Goal: Task Accomplishment & Management: Manage account settings

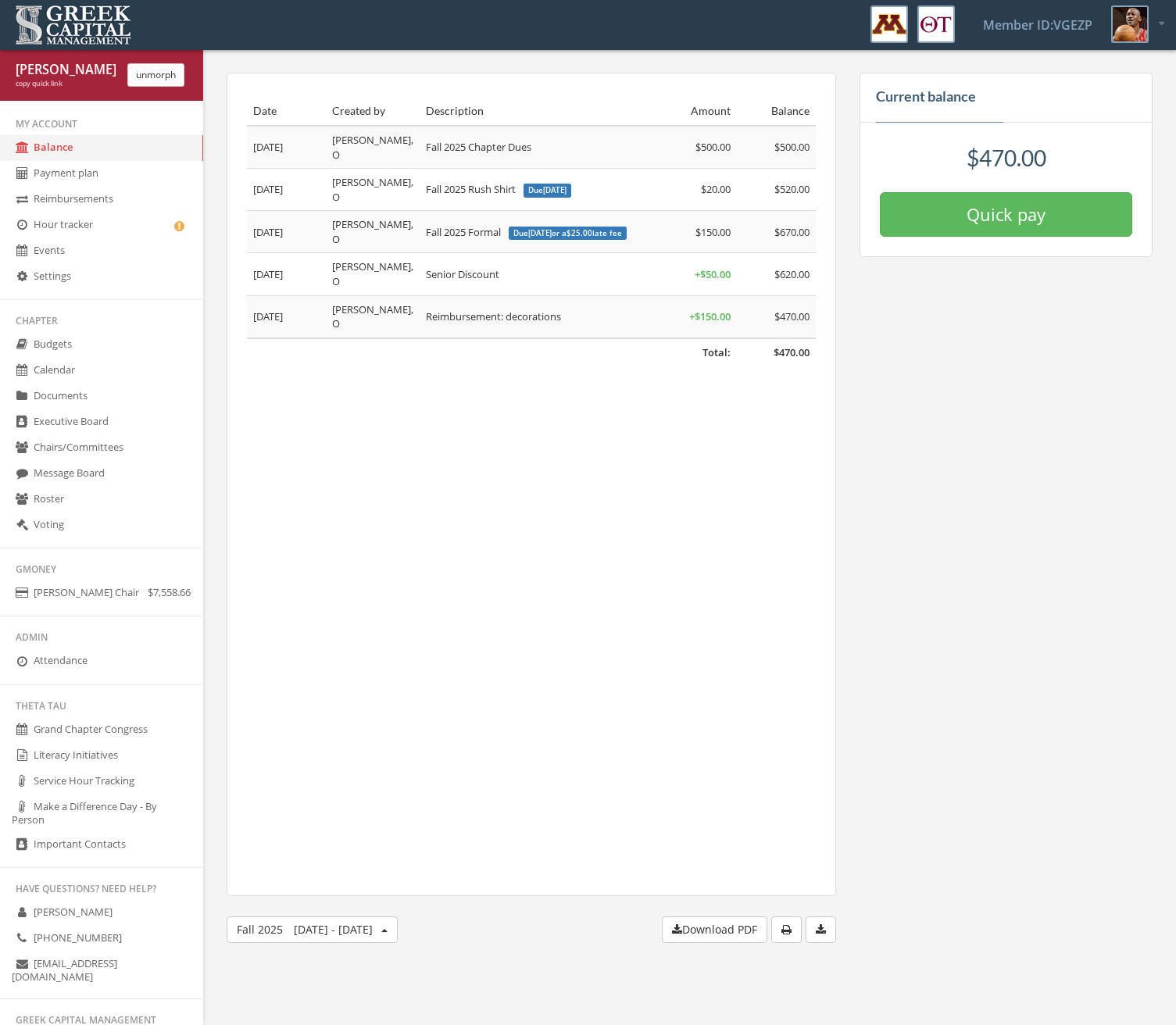
click at [113, 529] on link "Voting" at bounding box center [101, 525] width 203 height 25
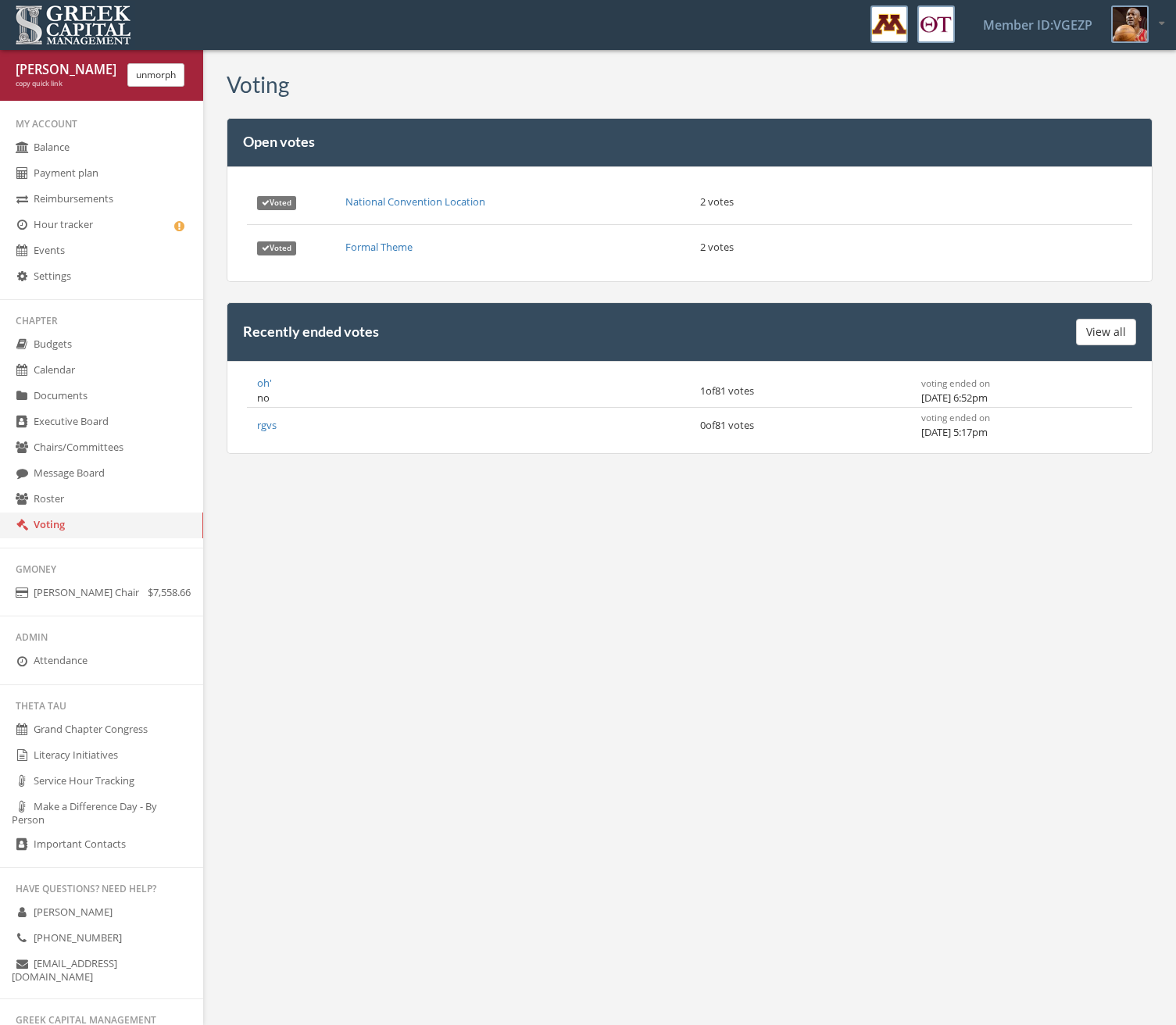
click at [259, 385] on link "oh'" at bounding box center [264, 383] width 14 height 14
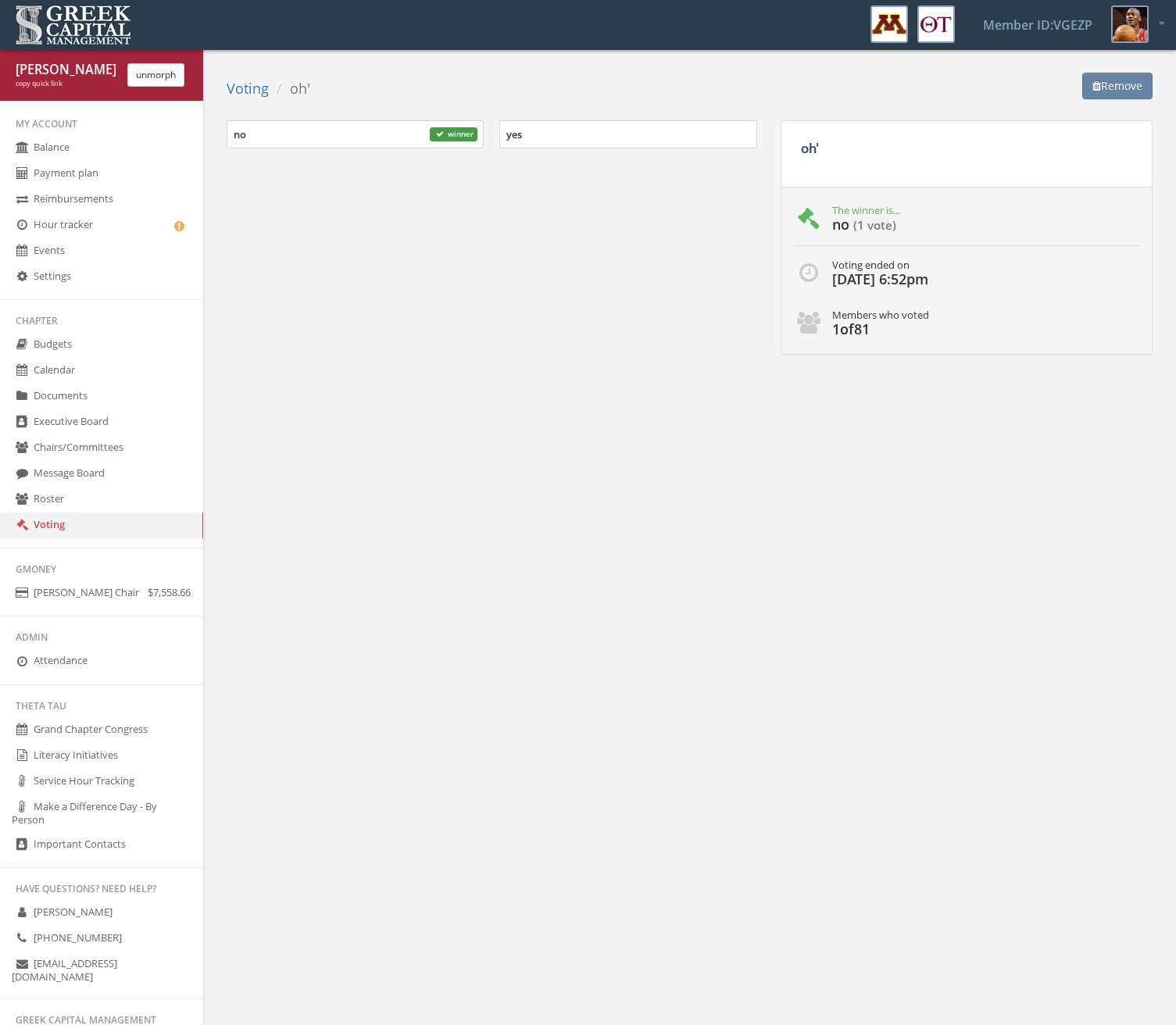
click at [1144, 72] on div "Voting oh' Remove no winner yes oh' The winner is... no ( 1 vote ) Voting ended…" at bounding box center [689, 216] width 973 height 310
click at [1139, 77] on button "Remove" at bounding box center [1117, 85] width 71 height 26
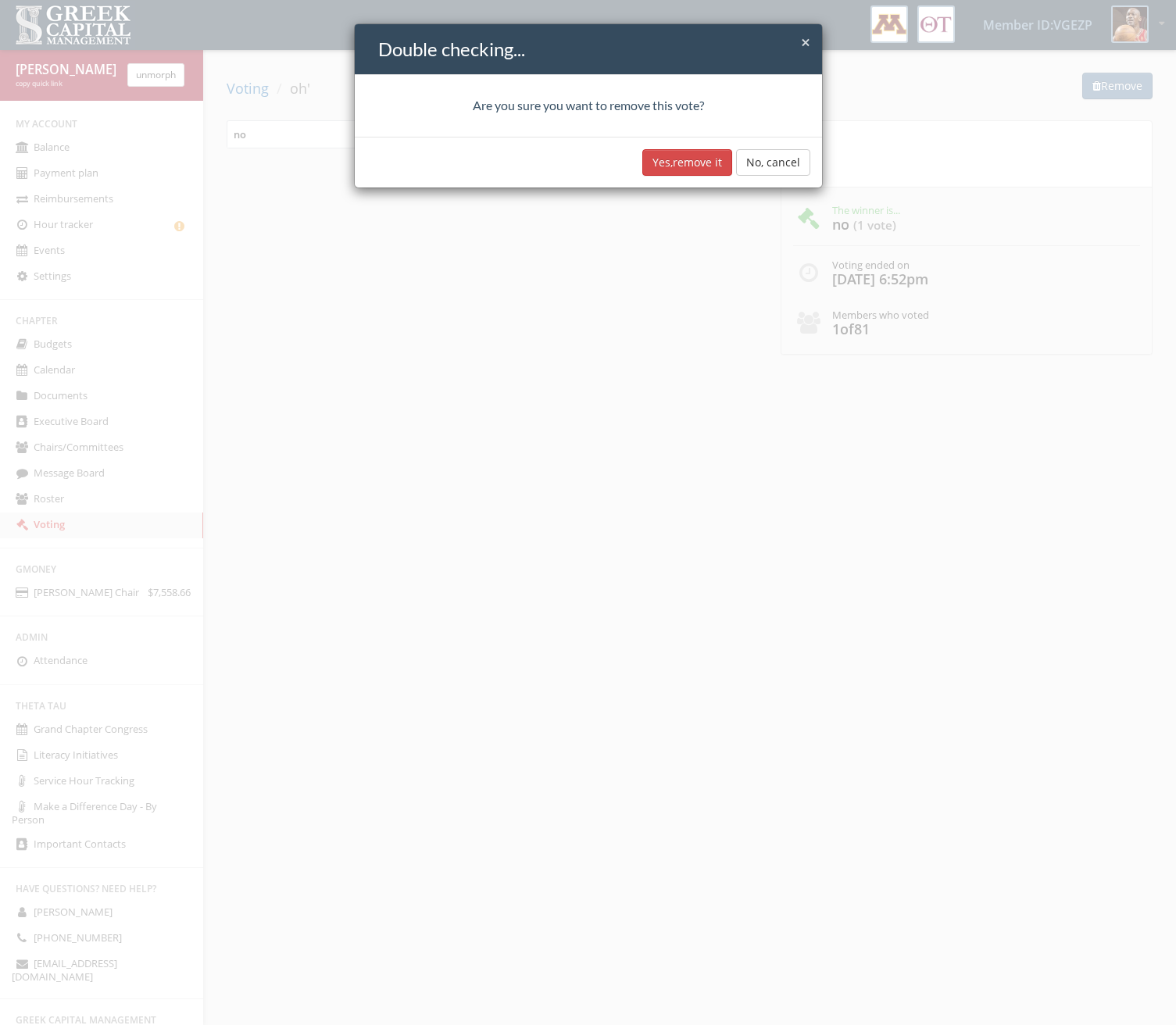
click at [755, 156] on button "No, cancel" at bounding box center [773, 162] width 74 height 26
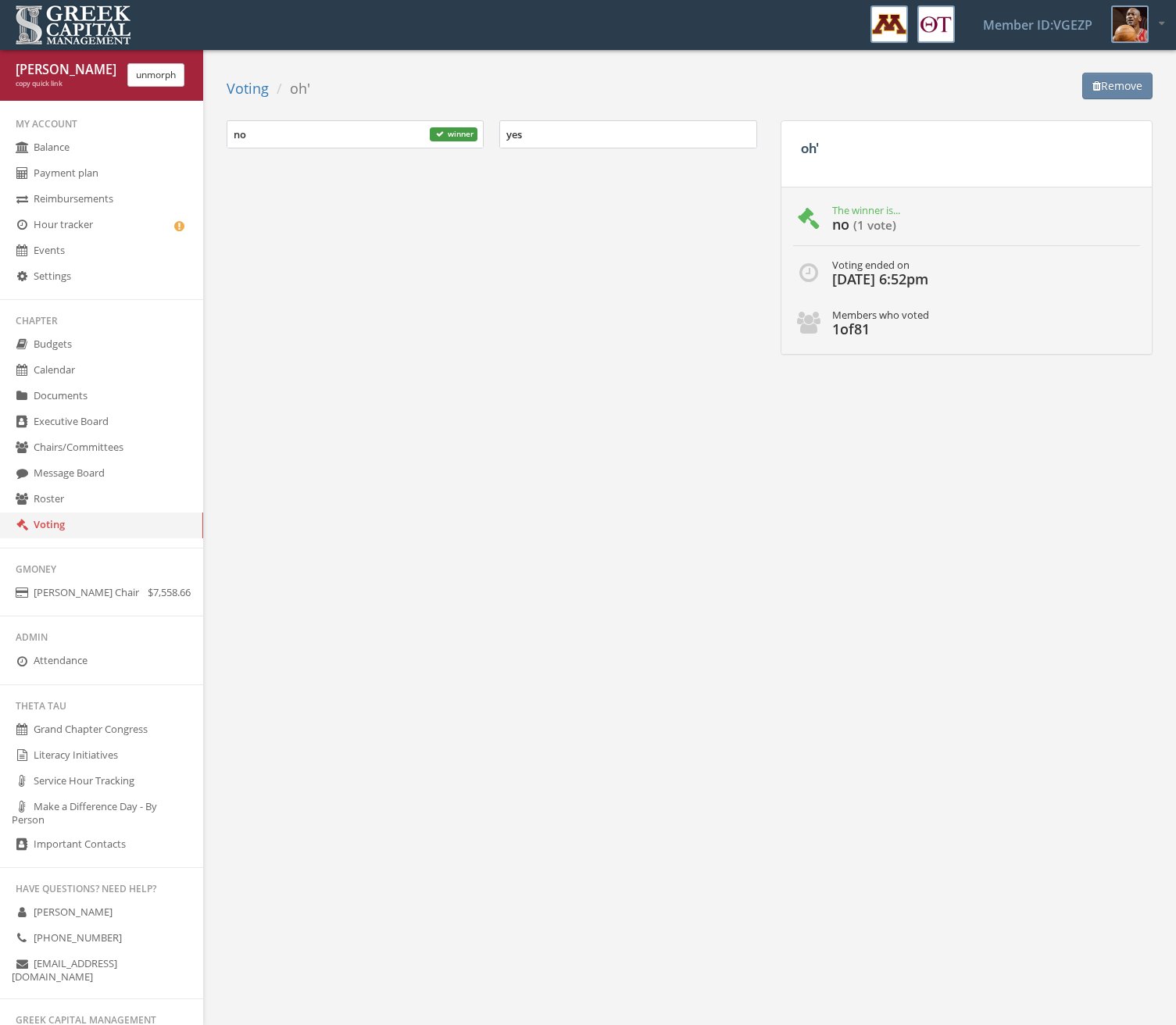
drag, startPoint x: 1065, startPoint y: 80, endPoint x: 1091, endPoint y: 82, distance: 26.1
click at [1066, 80] on div "Remove" at bounding box center [737, 89] width 830 height 33
click at [1104, 83] on button "Remove" at bounding box center [1117, 85] width 71 height 26
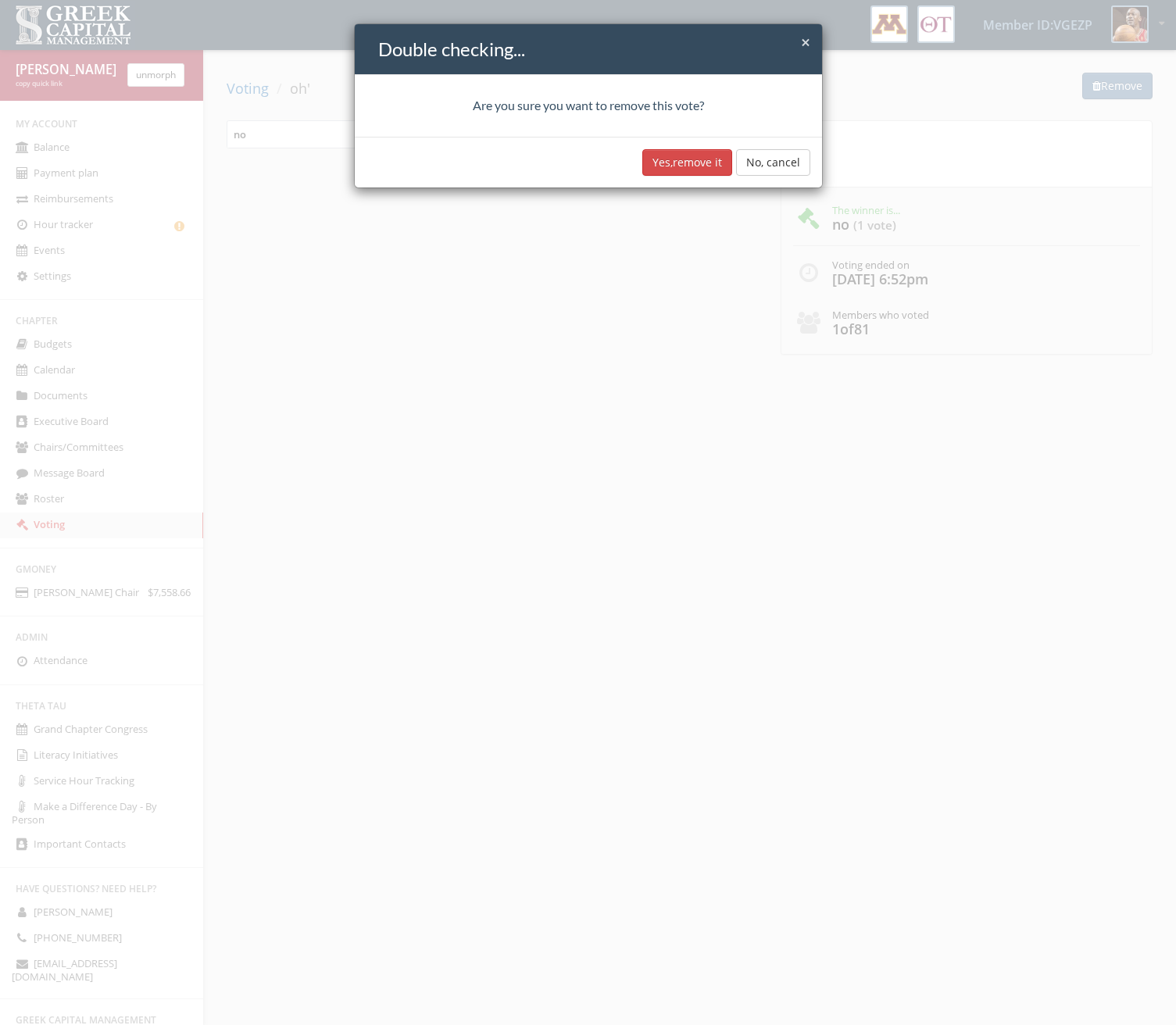
click at [664, 160] on button "Yes, remove it" at bounding box center [686, 162] width 90 height 26
click at [805, 31] on div "× Close Double checking..." at bounding box center [588, 50] width 467 height 51
click at [796, 43] on h4 "Double checking..." at bounding box center [594, 49] width 432 height 26
click at [802, 50] on span "×" at bounding box center [806, 43] width 9 height 22
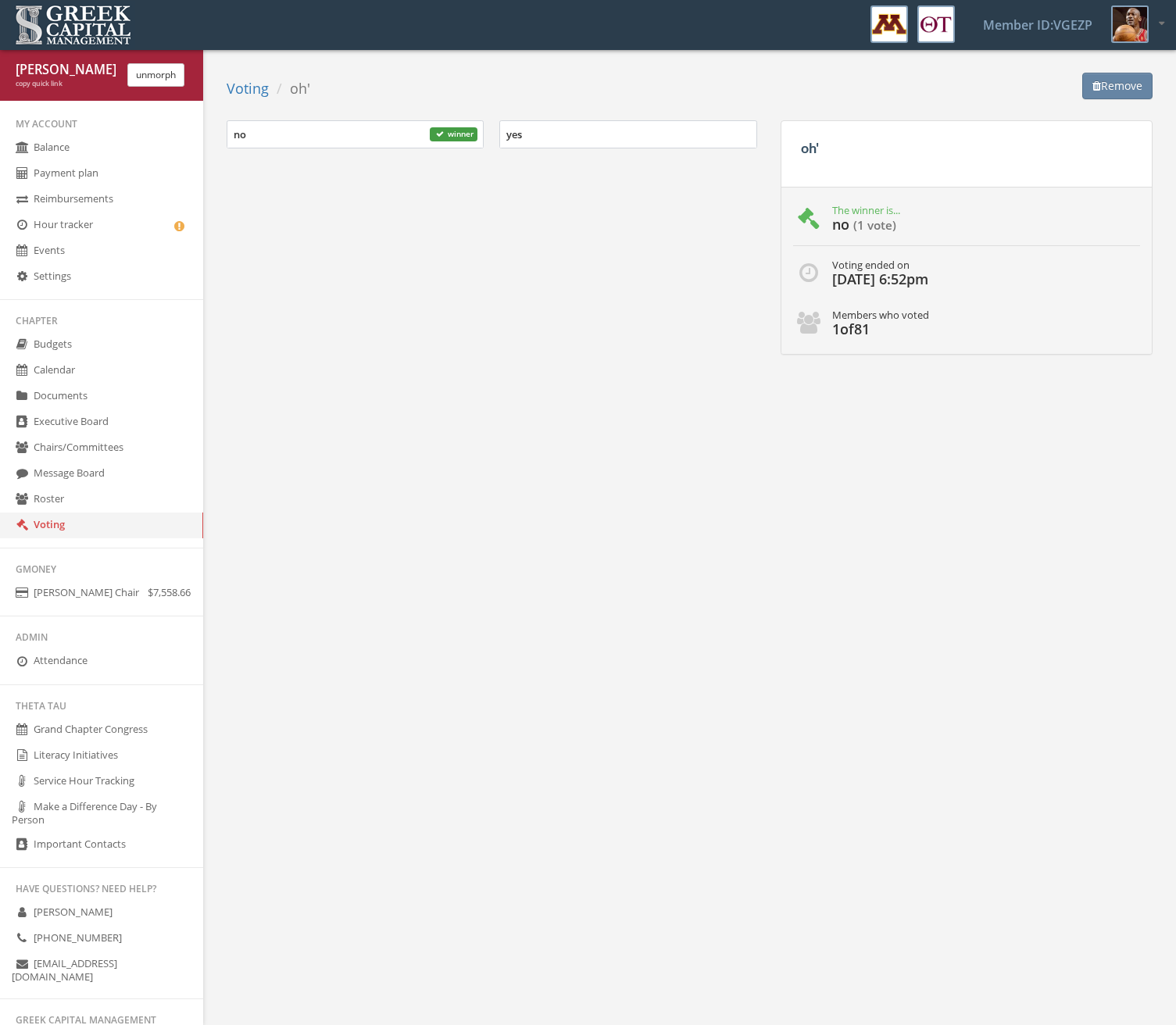
click at [1130, 87] on button "Remove" at bounding box center [1117, 85] width 71 height 26
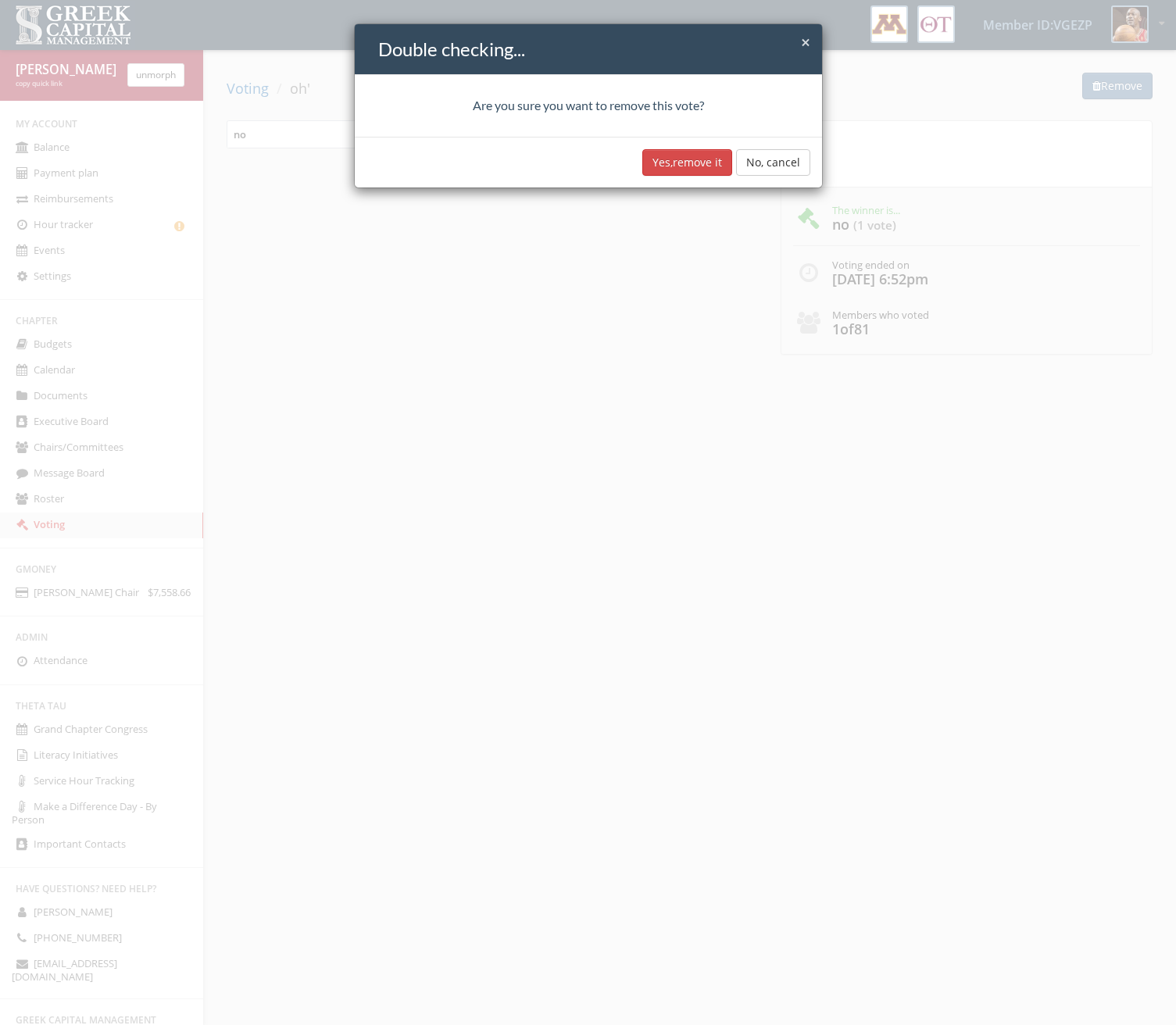
click at [708, 167] on button "Yes, remove it" at bounding box center [686, 162] width 90 height 26
click at [508, 444] on div "× Close Double checking... Are you sure you want to remove this vote? Yes, remo…" at bounding box center [588, 512] width 1176 height 1025
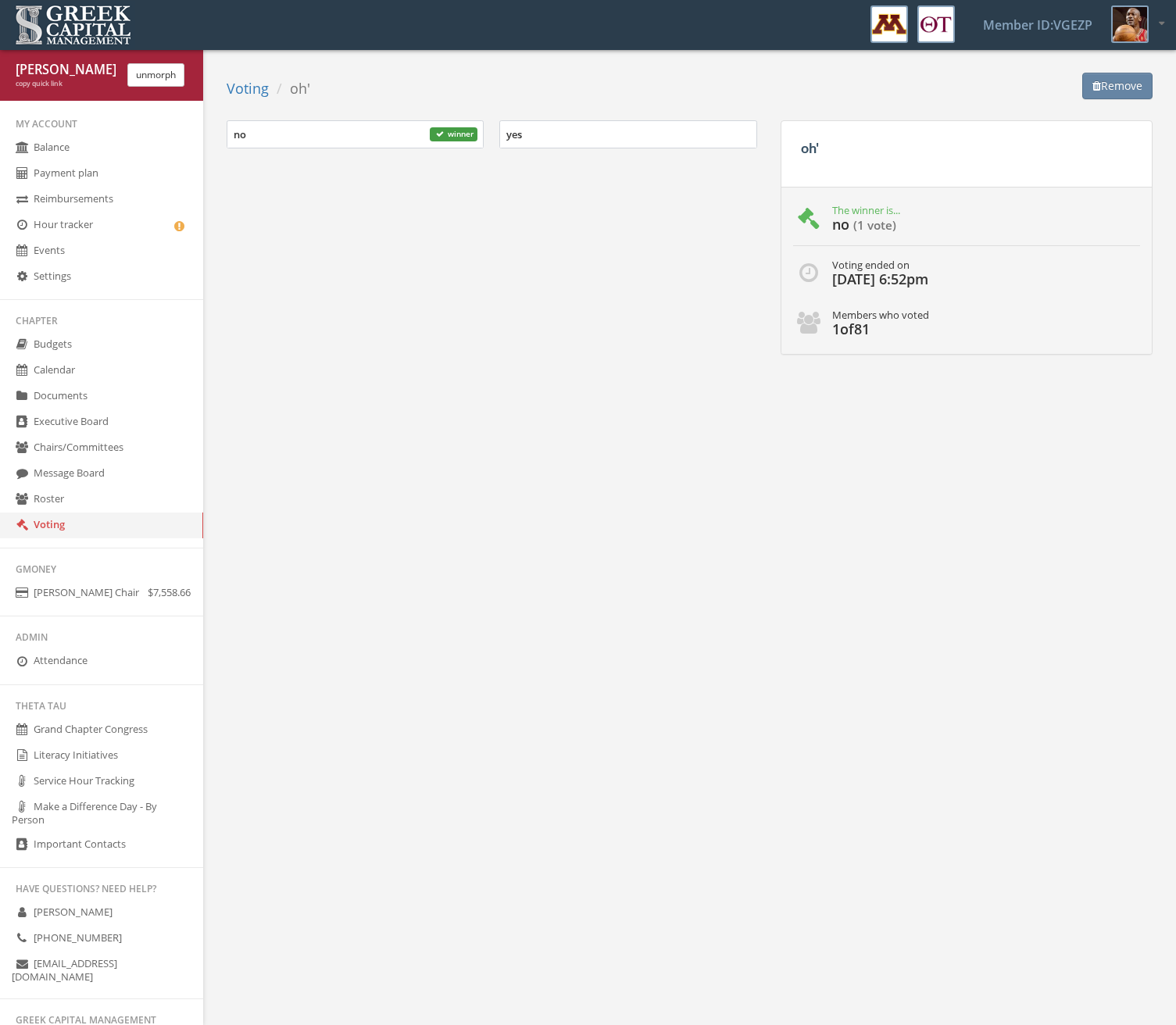
click at [83, 510] on link "Roster" at bounding box center [101, 500] width 203 height 25
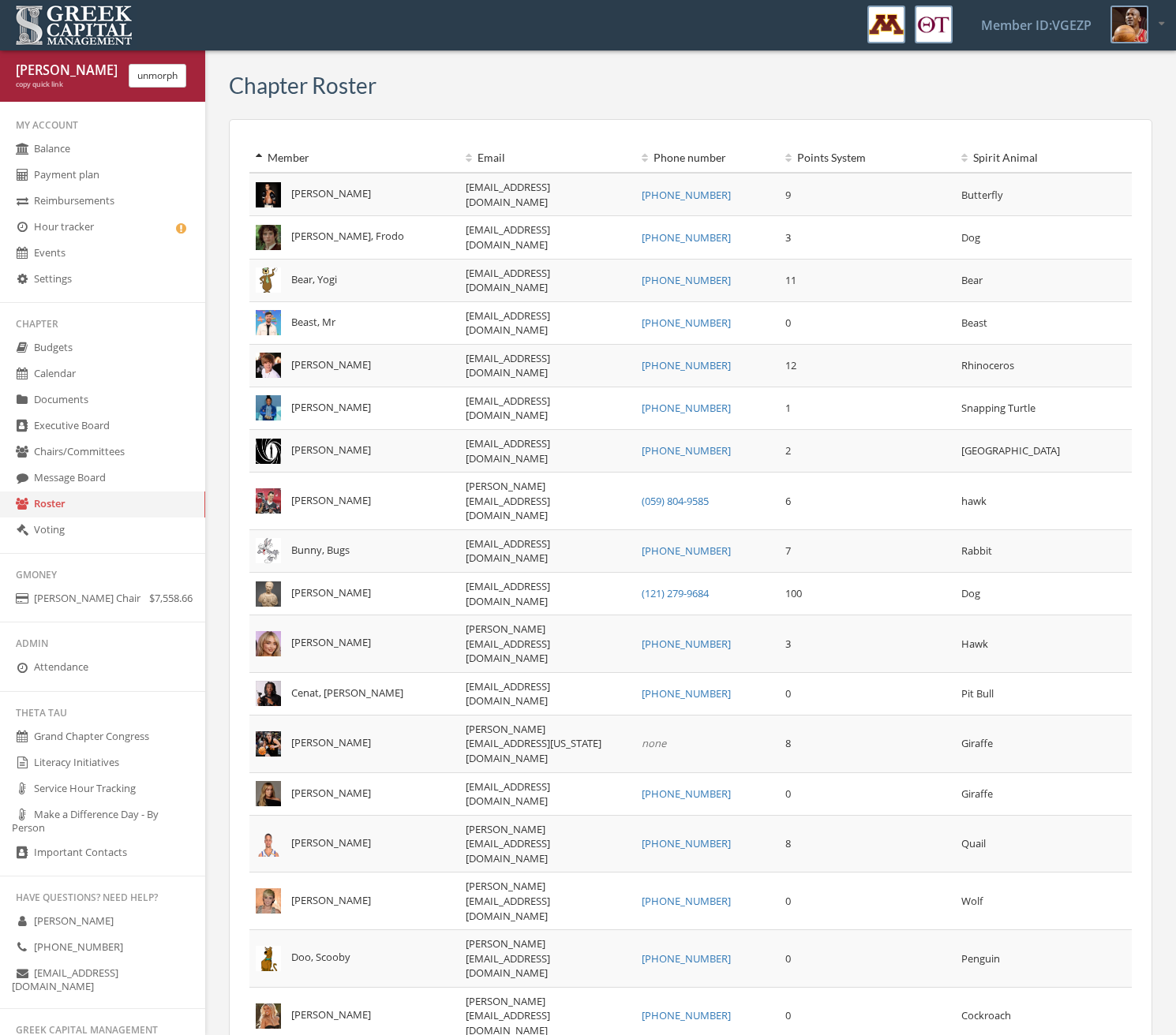
click at [80, 532] on link "Voting" at bounding box center [102, 530] width 205 height 26
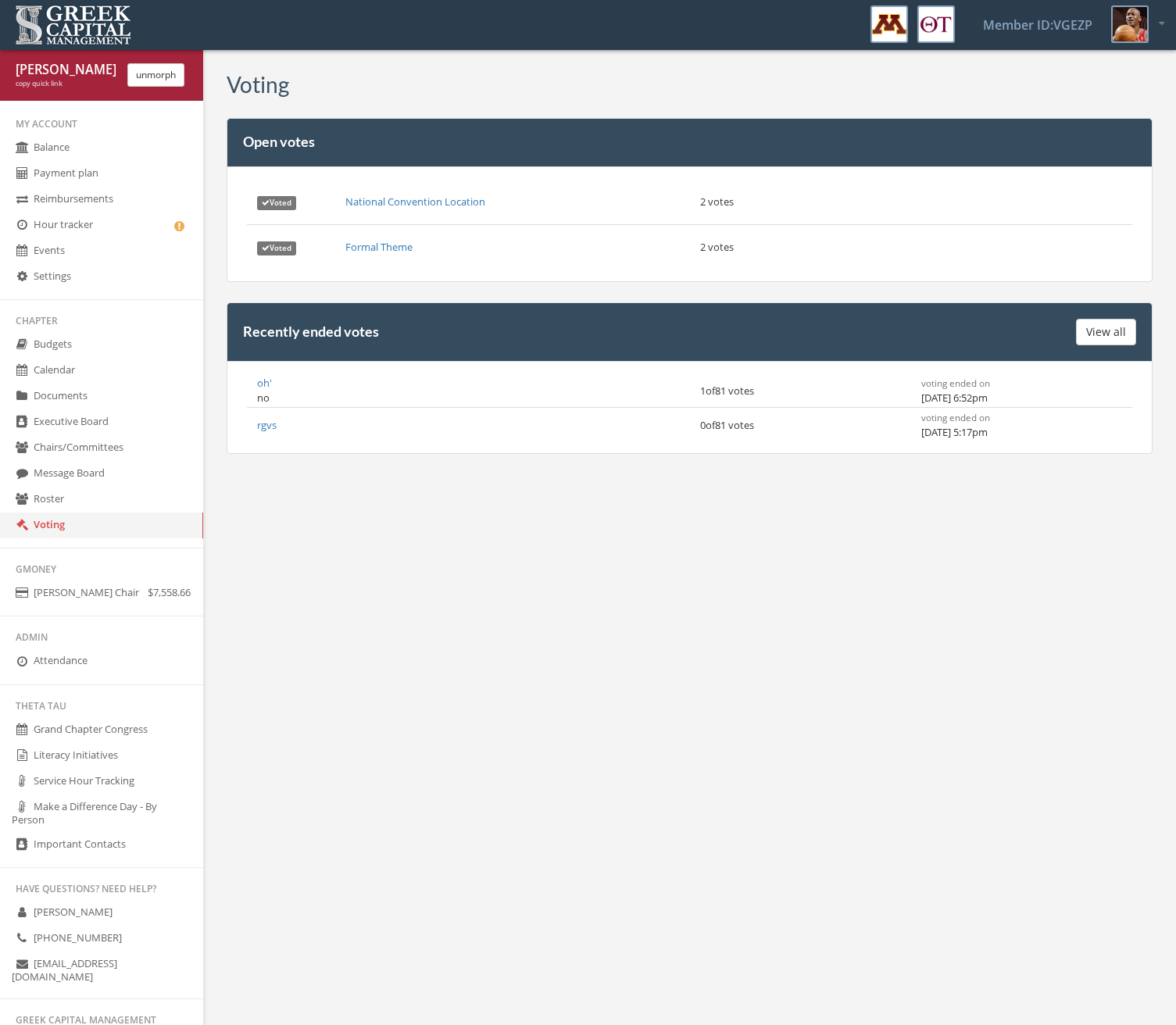
click at [272, 427] on link "rgvs" at bounding box center [267, 426] width 20 height 14
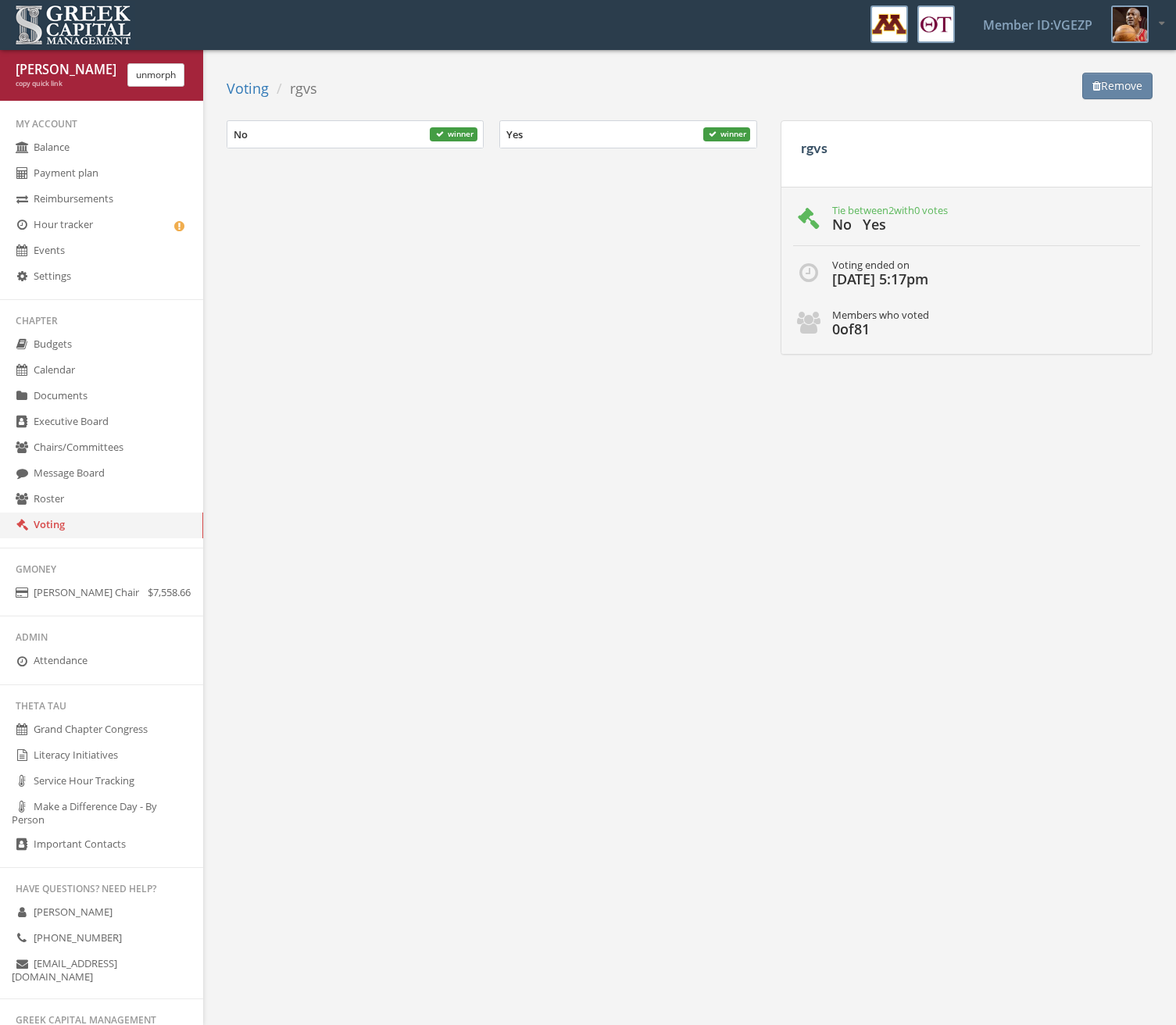
click at [1110, 91] on button "Remove" at bounding box center [1117, 85] width 71 height 26
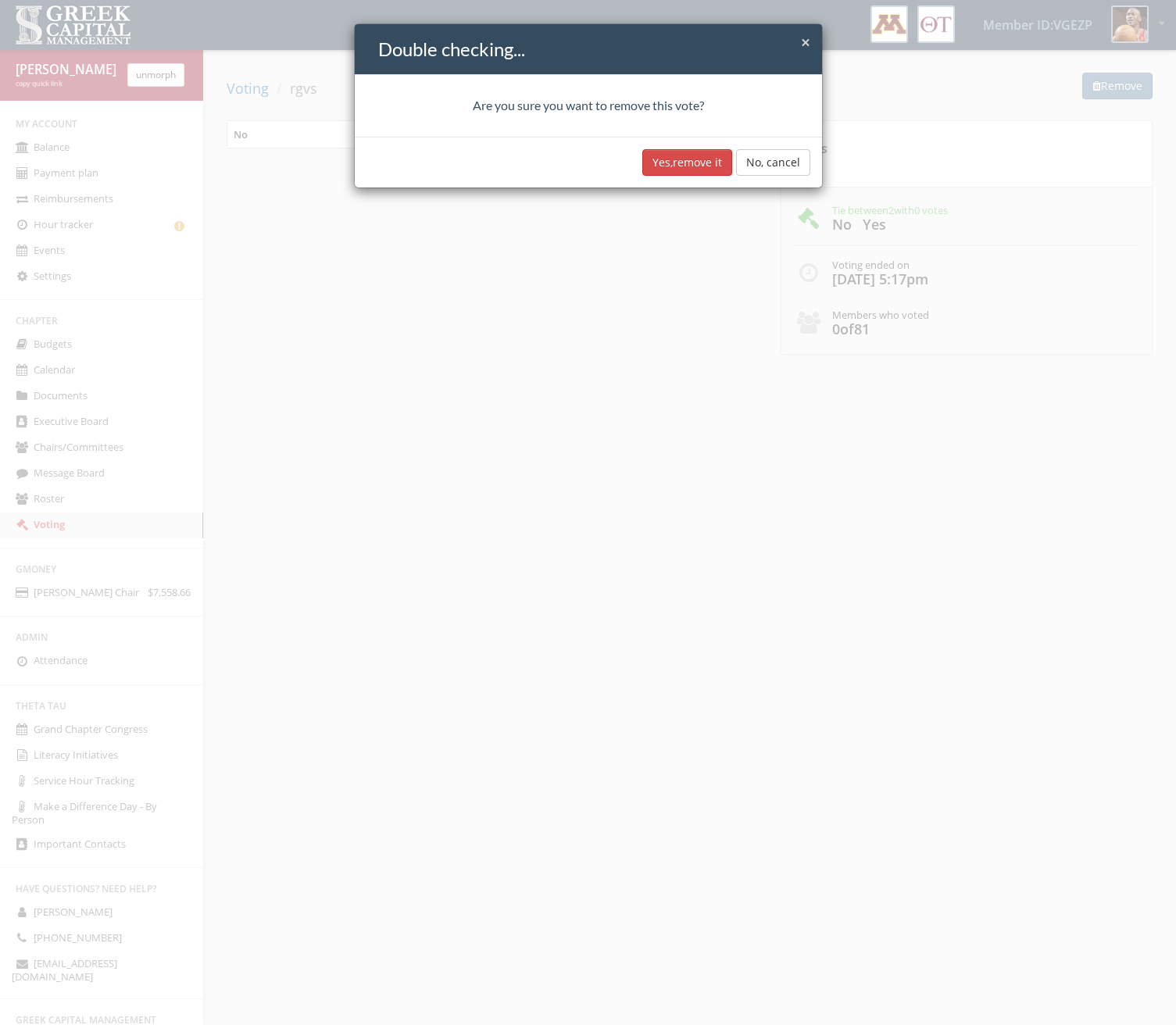
drag, startPoint x: 573, startPoint y: 157, endPoint x: 602, endPoint y: 159, distance: 29.1
click at [574, 157] on div "Yes, remove it No, cancel" at bounding box center [588, 162] width 467 height 51
click at [664, 163] on button "Yes, remove it" at bounding box center [686, 162] width 90 height 26
click at [537, 354] on div "× Close Double checking... Are you sure you want to remove this vote? Yes, remo…" at bounding box center [588, 512] width 1176 height 1025
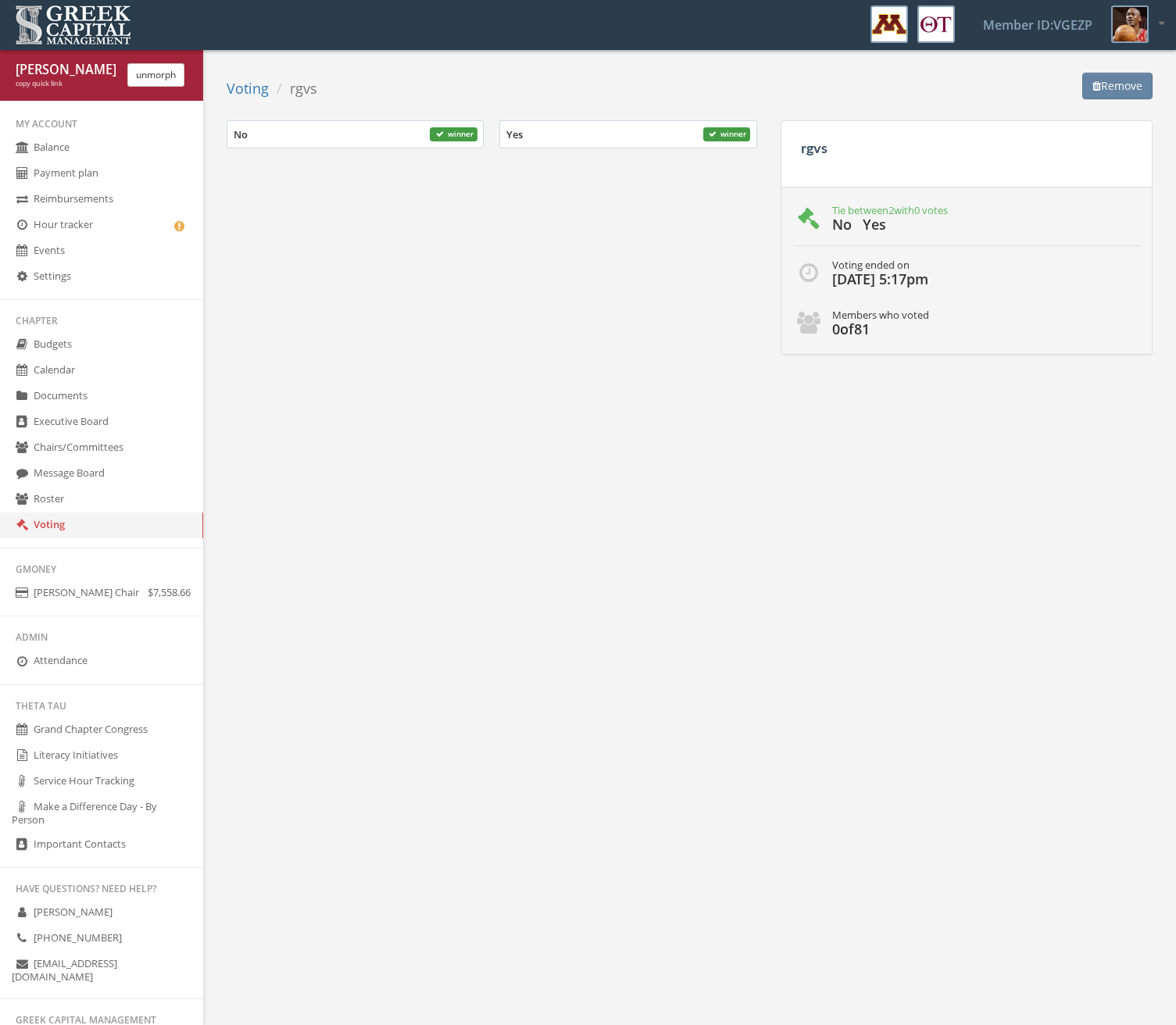
click at [241, 86] on span "Voting" at bounding box center [247, 88] width 43 height 19
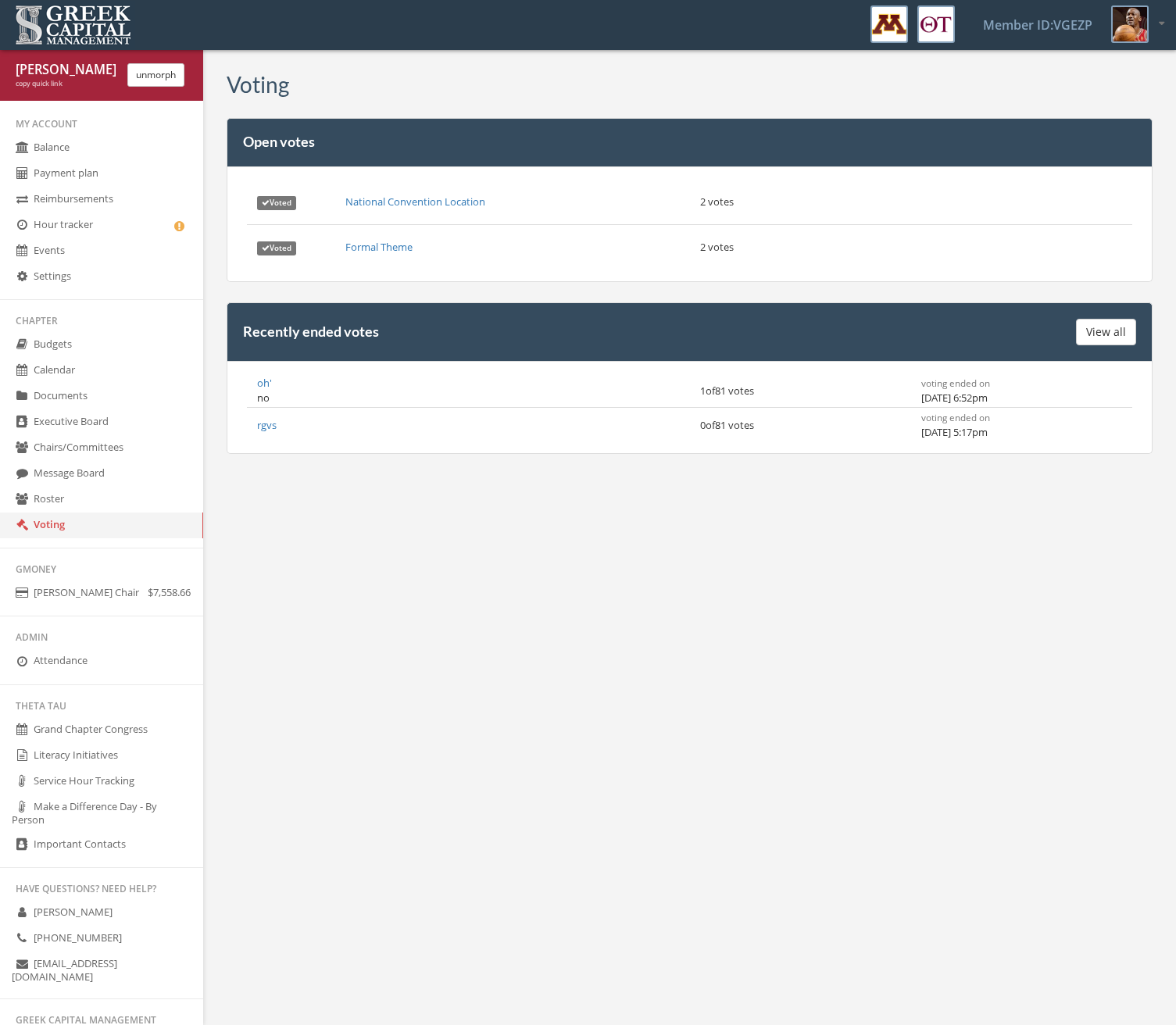
click at [111, 511] on link "Roster" at bounding box center [101, 500] width 203 height 25
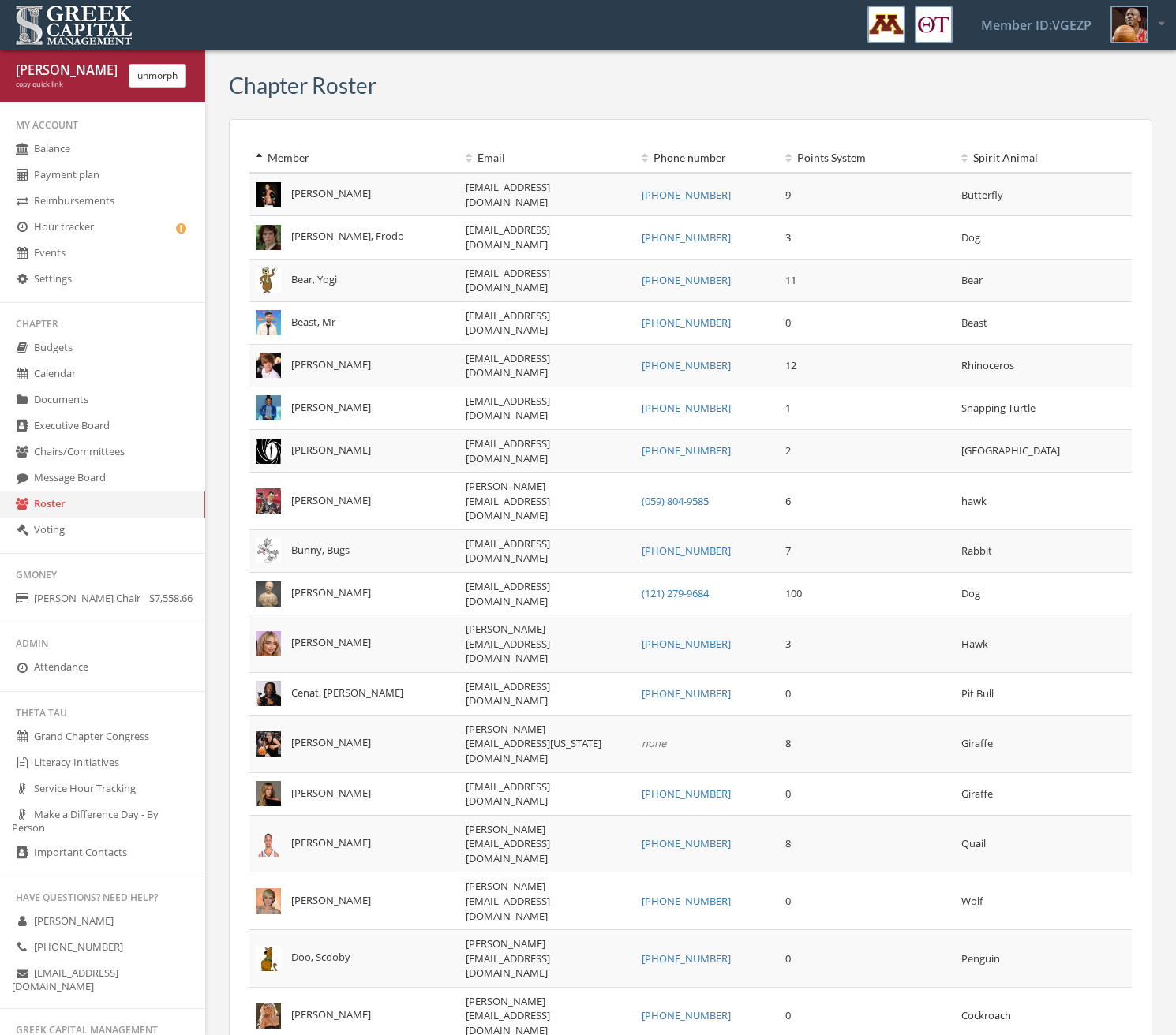
click at [120, 487] on link "Message Board" at bounding box center [102, 478] width 205 height 26
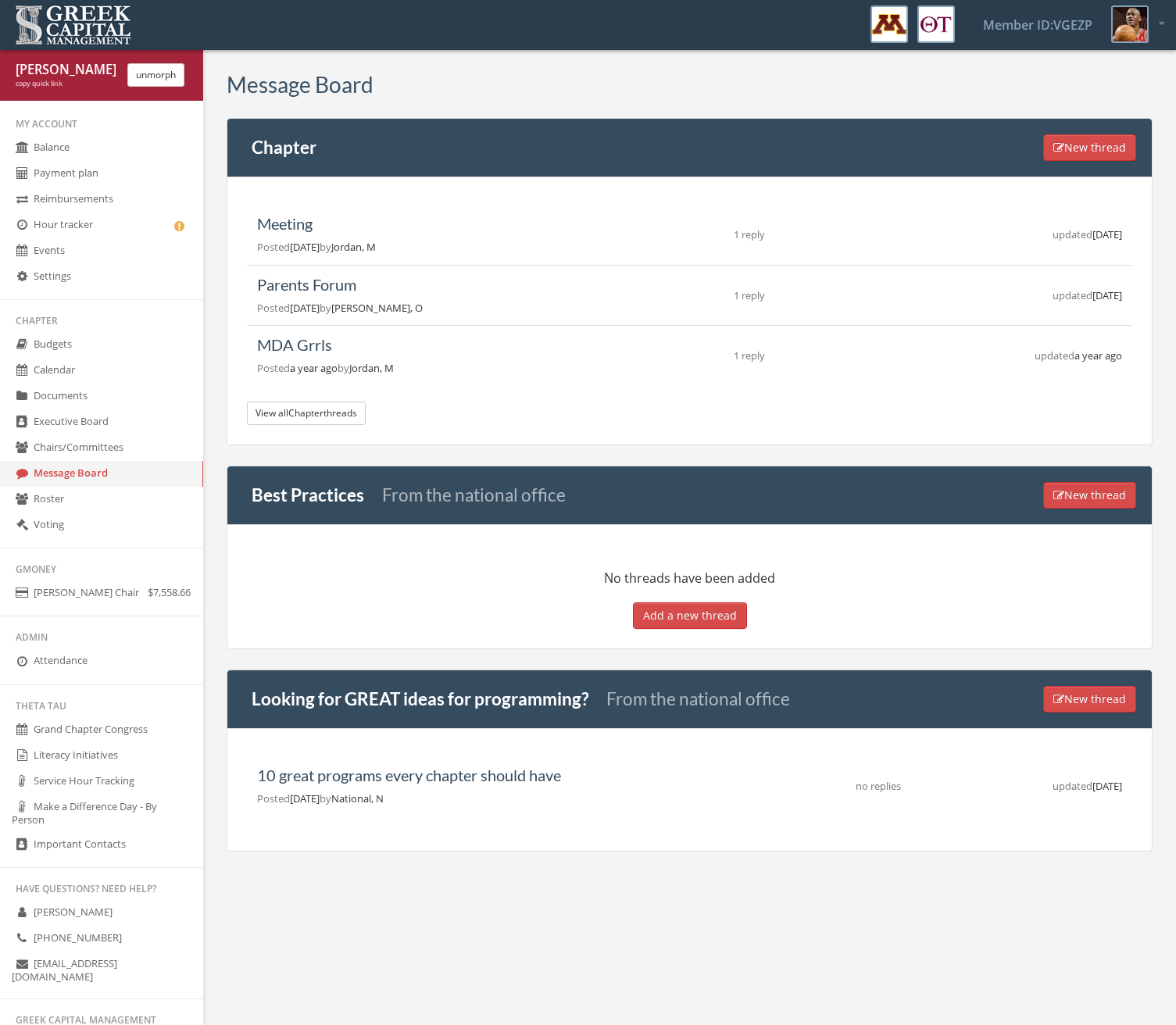
click at [126, 448] on link "Chairs/Committees" at bounding box center [101, 448] width 203 height 25
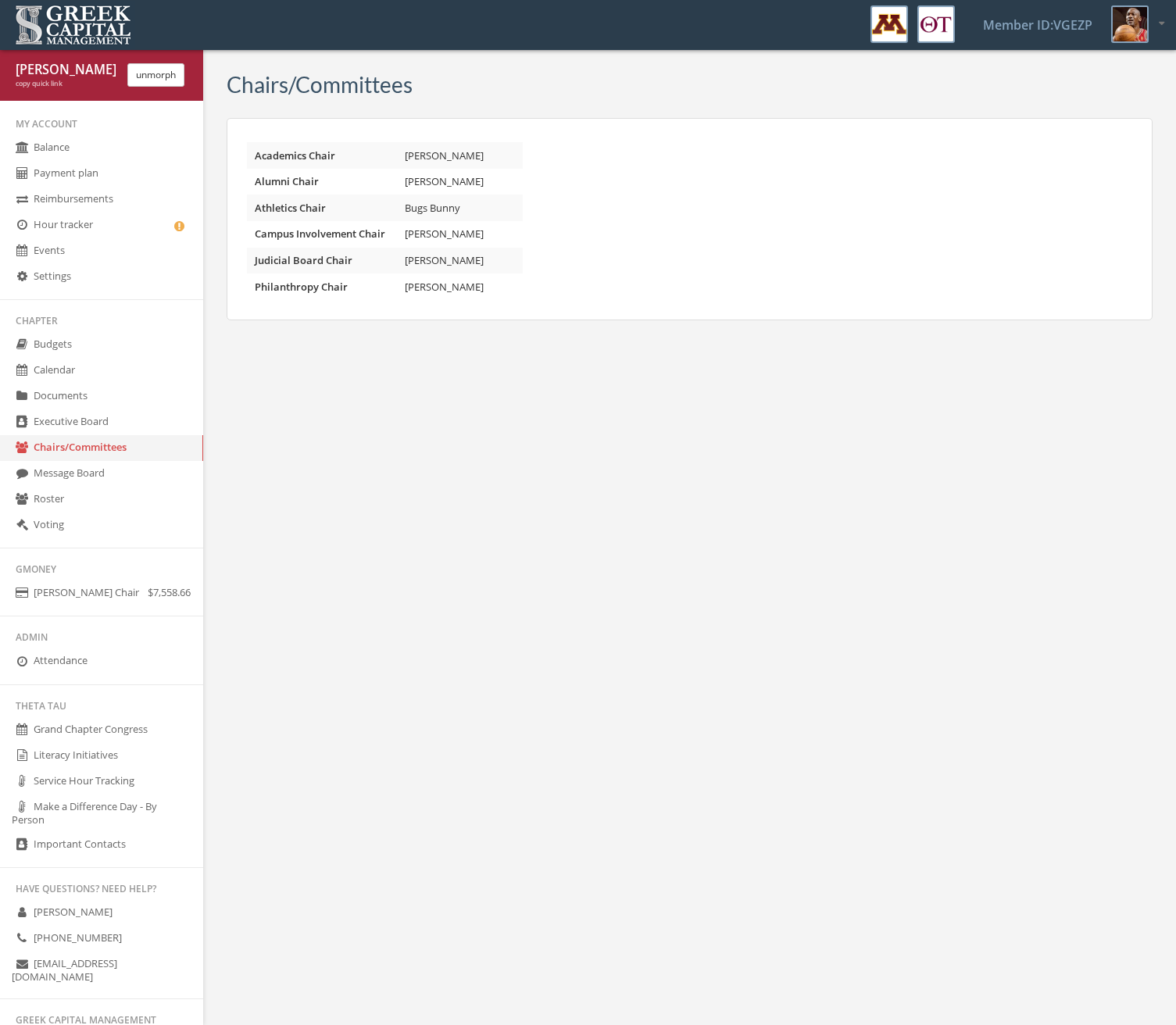
click at [121, 426] on link "Executive Board" at bounding box center [101, 422] width 203 height 25
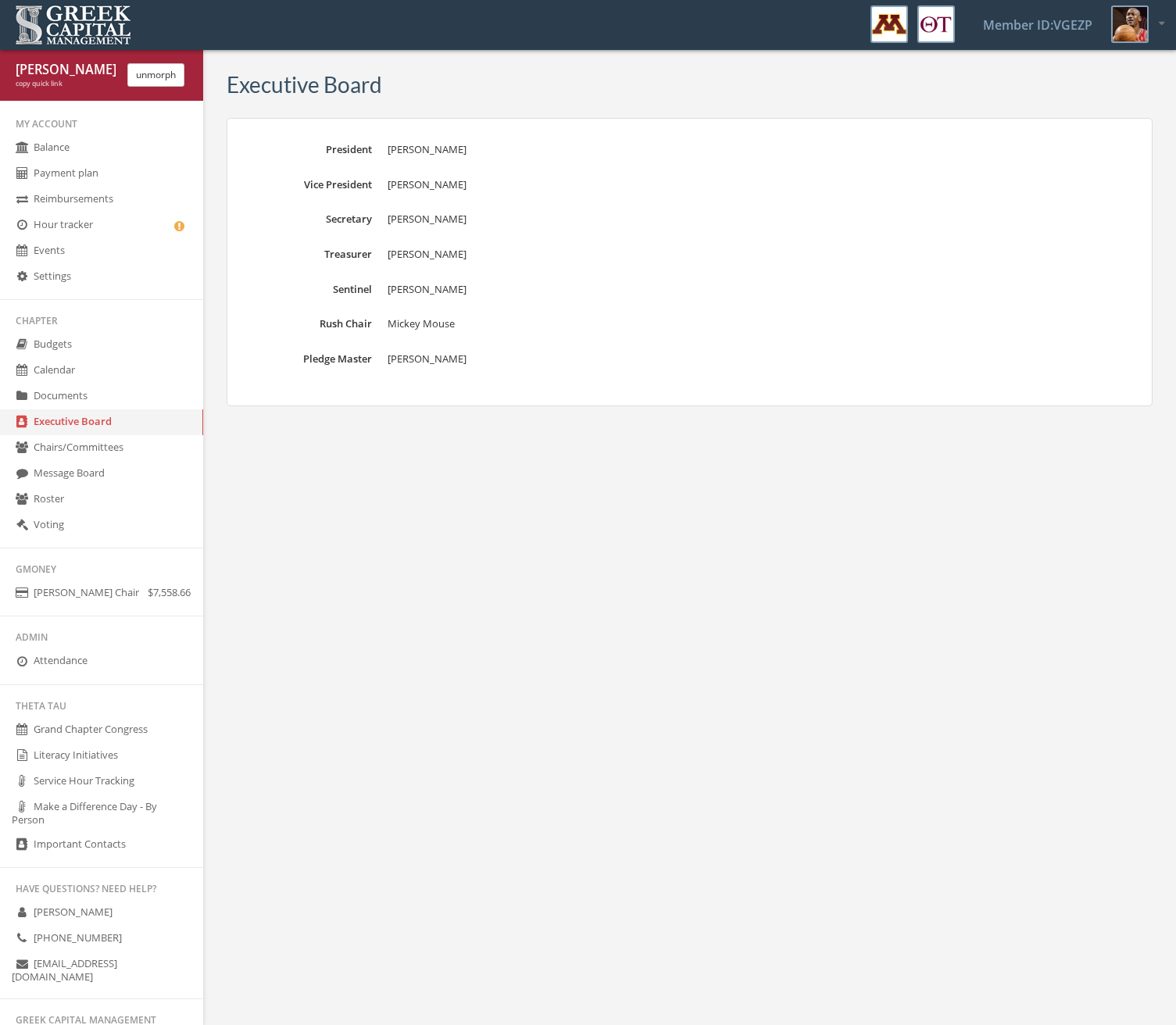
click at [120, 415] on link "Executive Board" at bounding box center [101, 422] width 203 height 25
click at [118, 407] on link "Documents" at bounding box center [101, 397] width 203 height 25
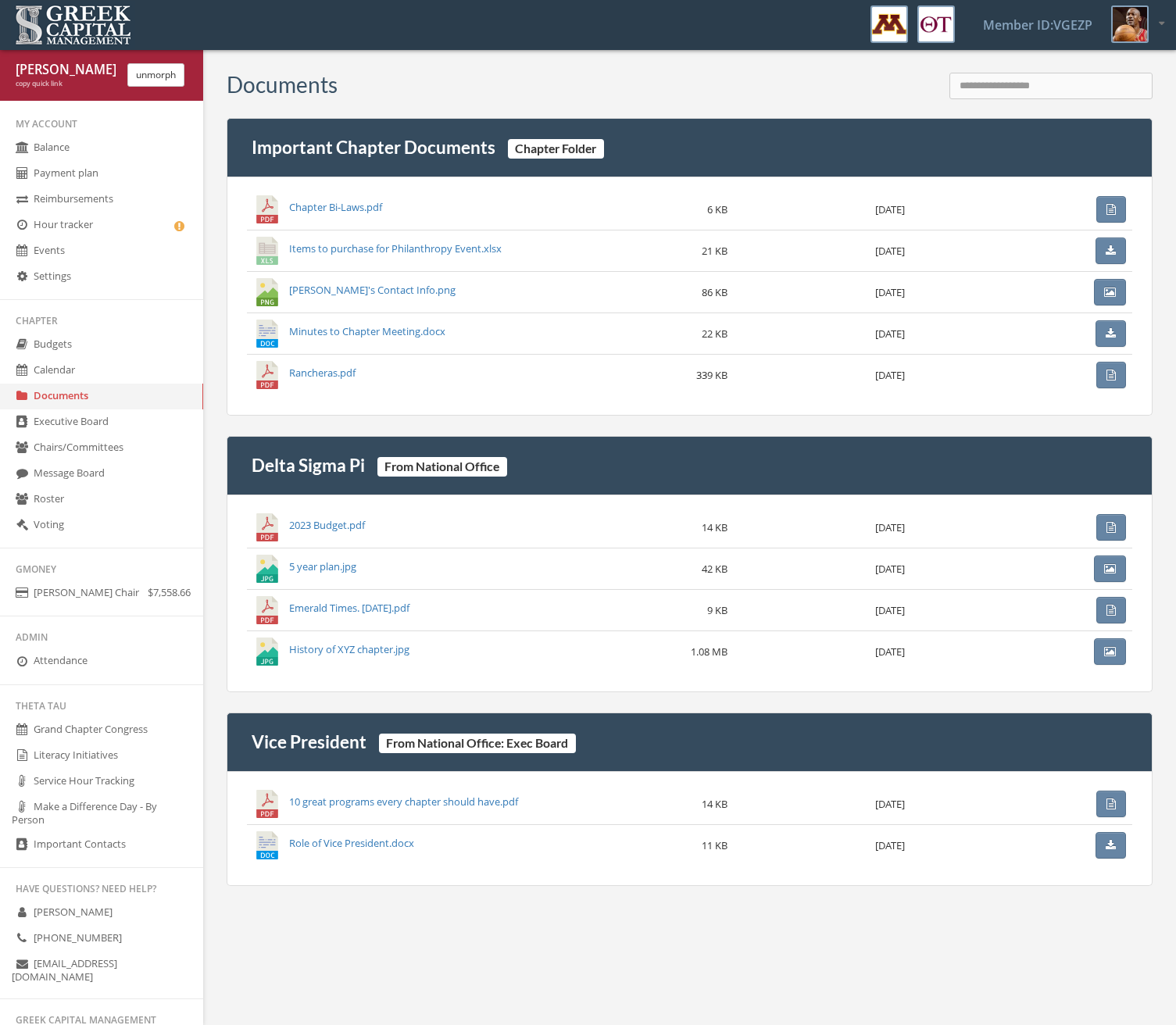
click at [174, 54] on div "[PERSON_NAME] copy quick link unmorph" at bounding box center [101, 74] width 203 height 52
click at [170, 68] on button "unmorph" at bounding box center [156, 75] width 57 height 24
